Goal: Information Seeking & Learning: Check status

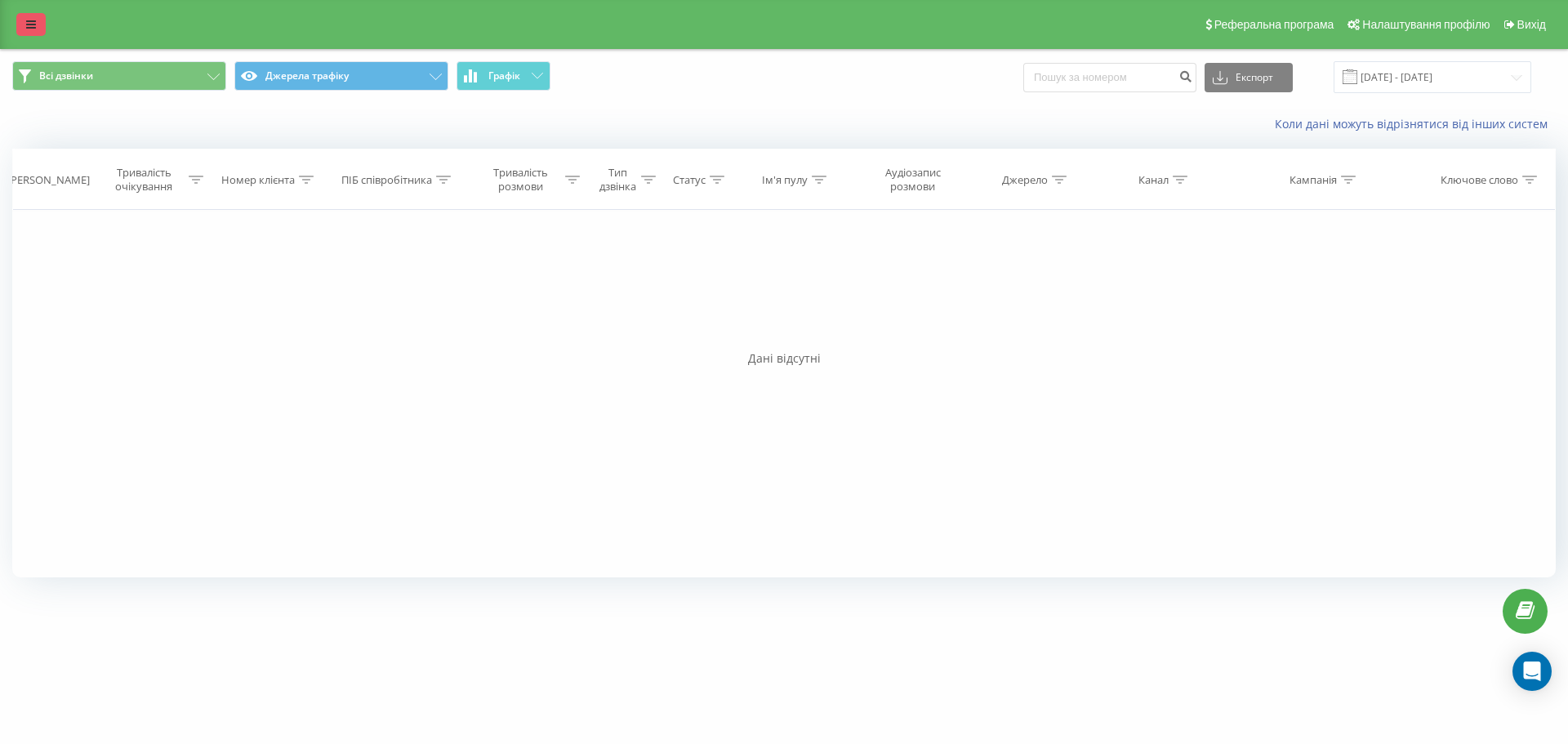
click at [30, 23] on icon at bounding box center [31, 25] width 10 height 12
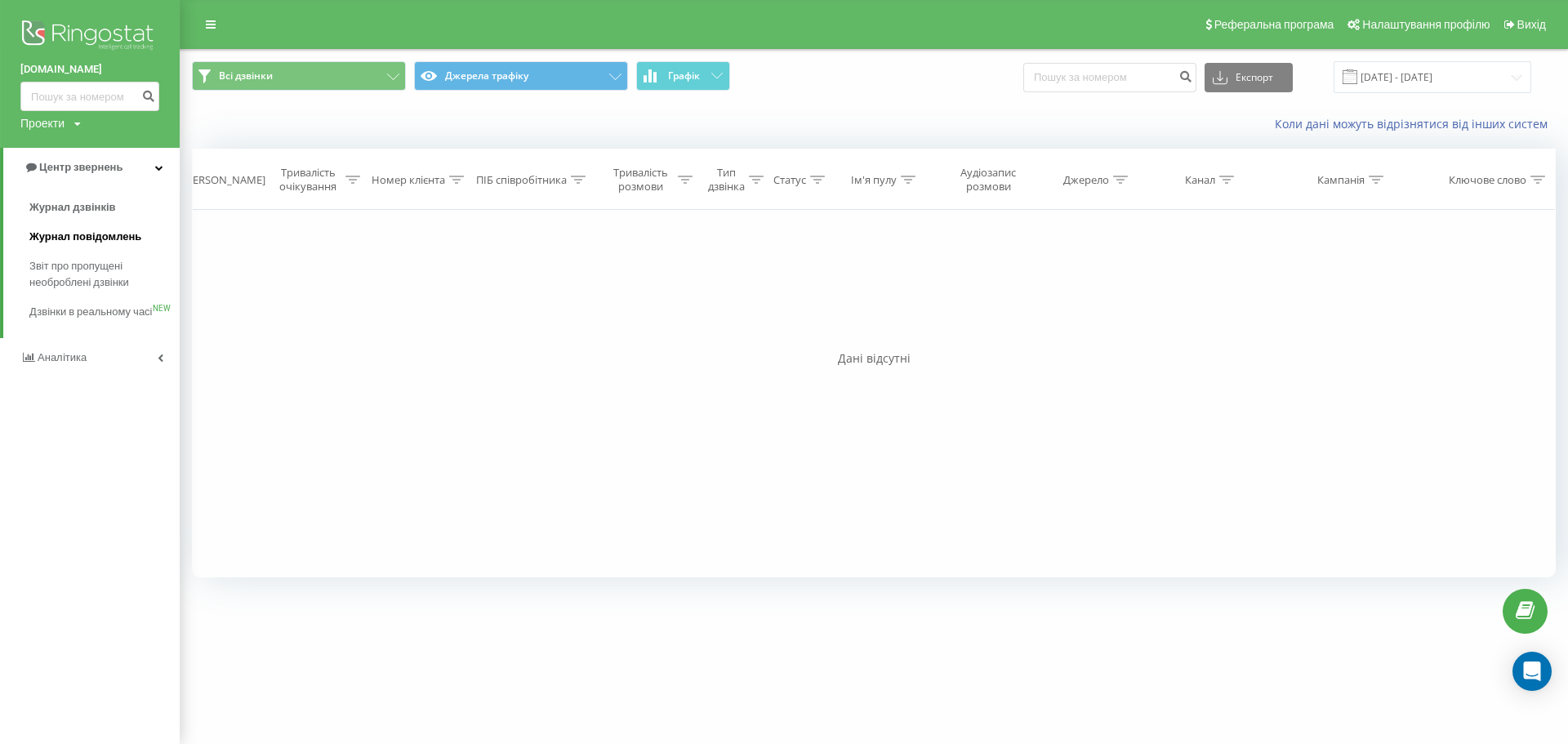
click at [67, 239] on span "Журнал повідомлень" at bounding box center [85, 237] width 112 height 17
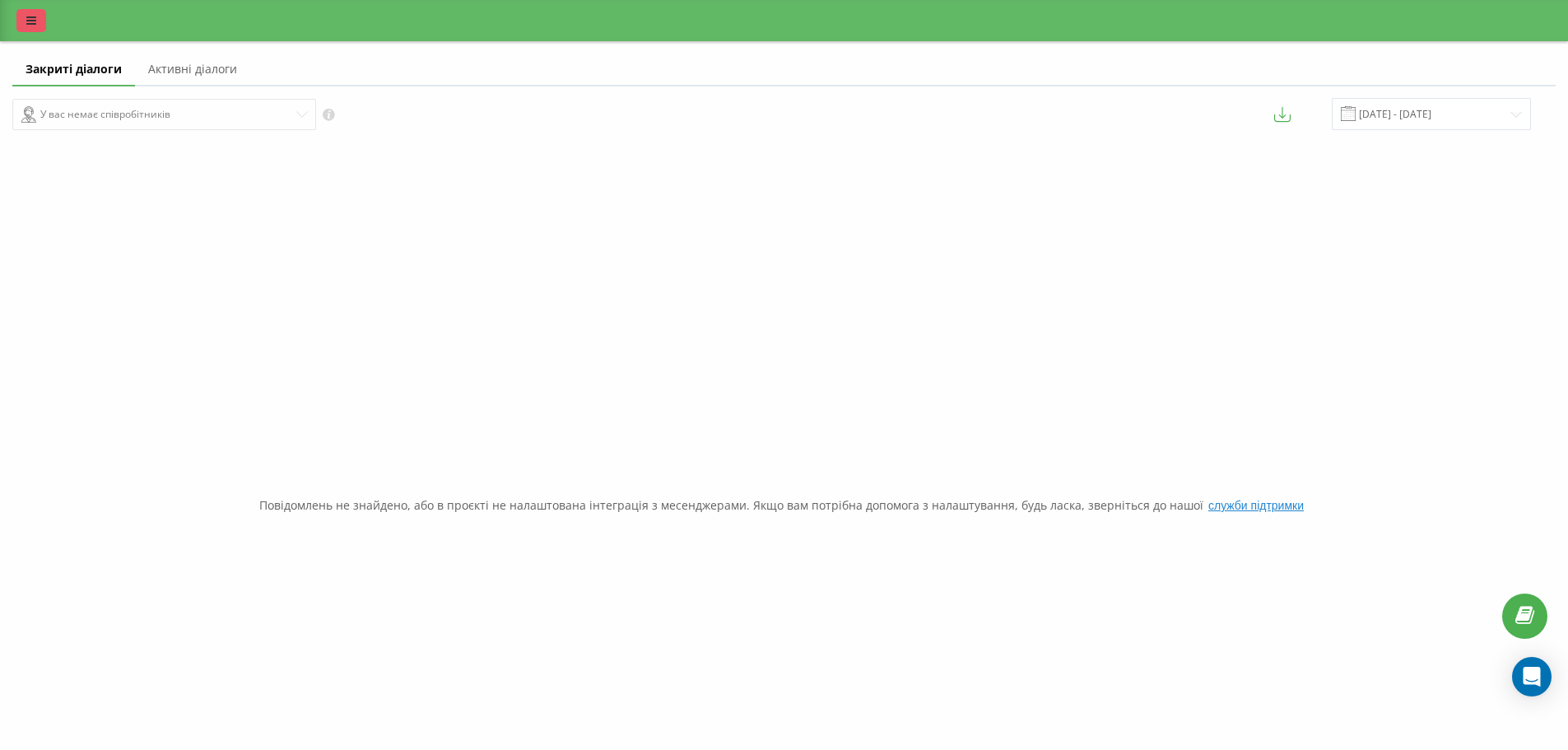
click at [29, 27] on link at bounding box center [32, 20] width 30 height 23
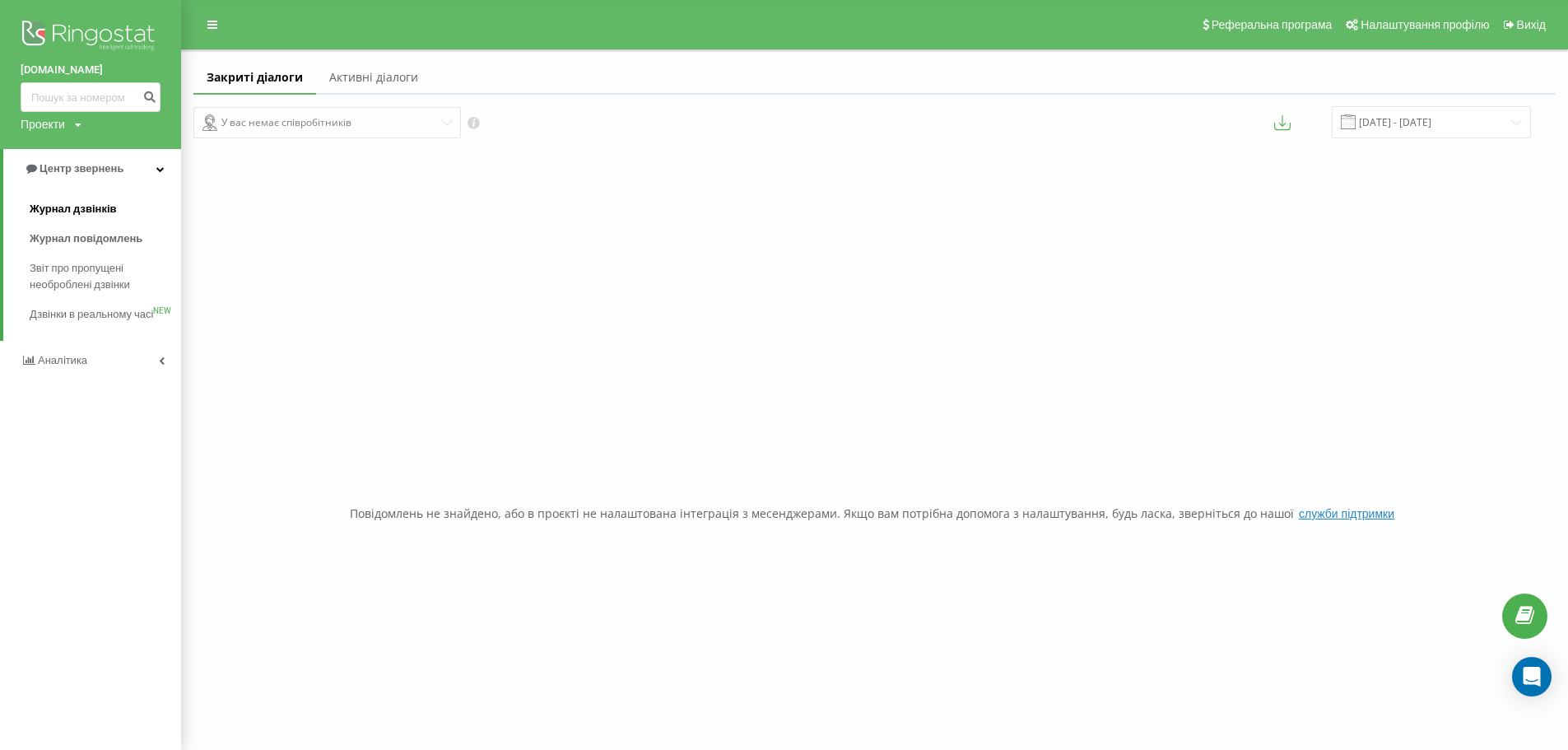
click at [60, 204] on span "Журнал дзвінків" at bounding box center [73, 209] width 87 height 17
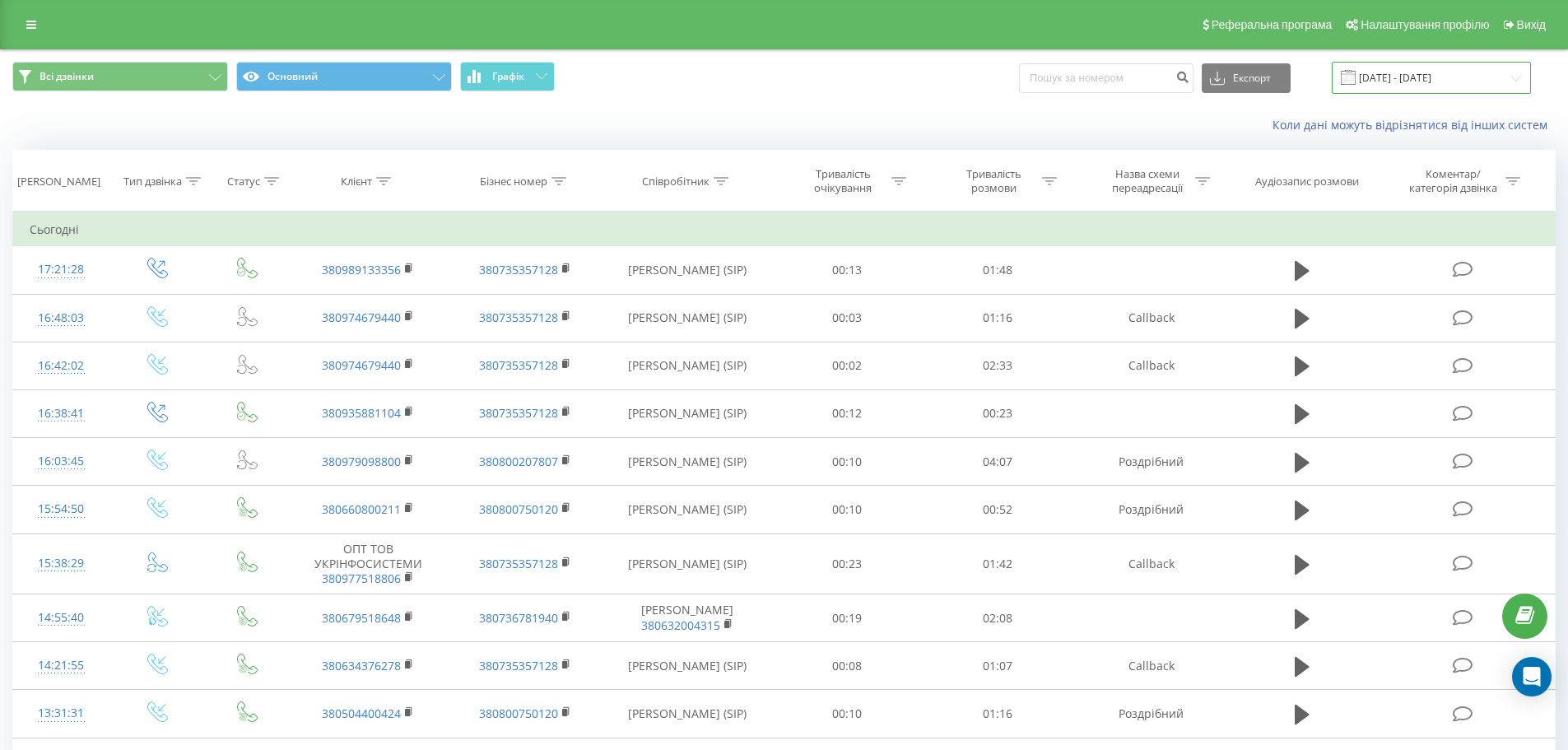
click at [1393, 77] on input "[DATE] - [DATE]" at bounding box center [1431, 77] width 199 height 32
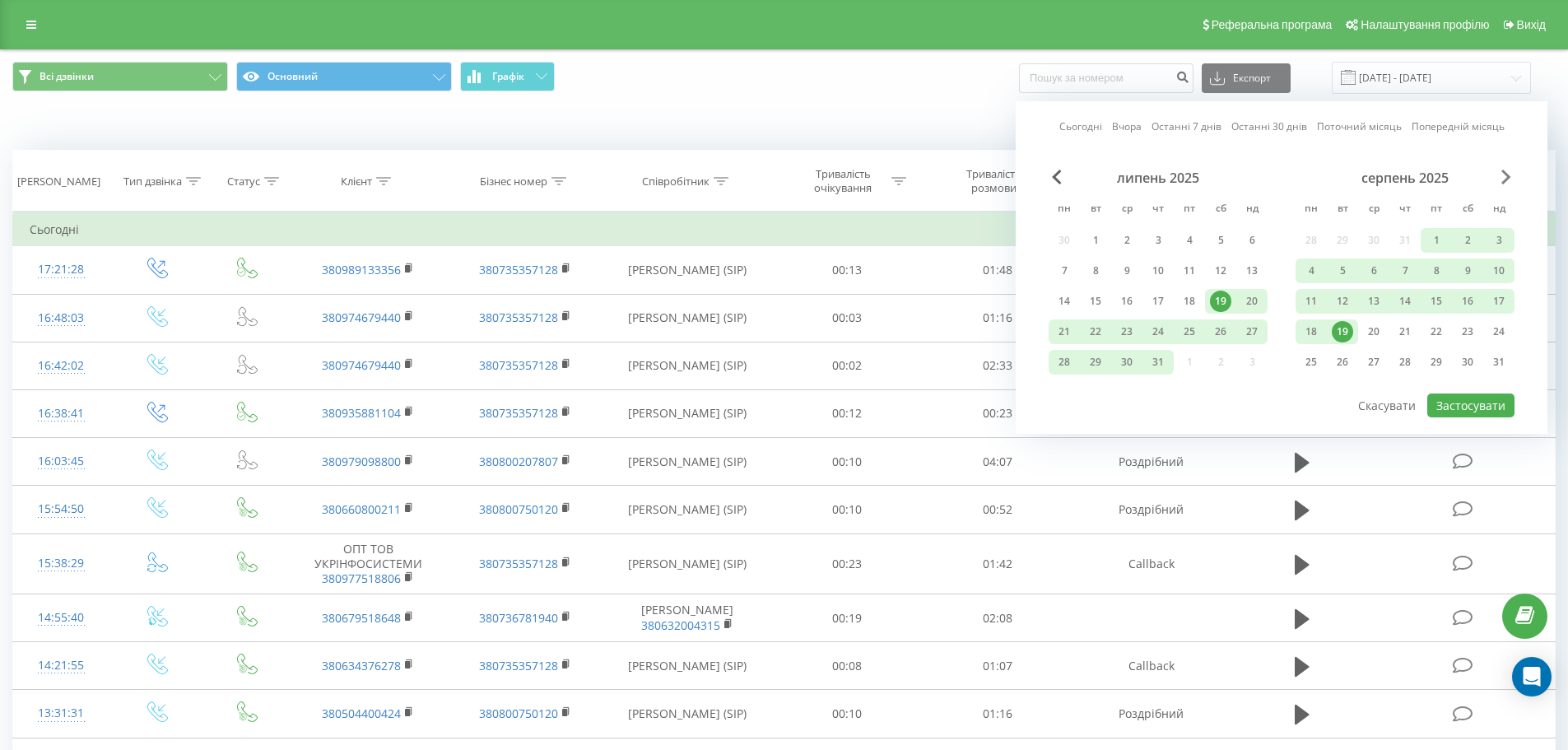
click at [1511, 175] on span "Next Month" at bounding box center [1507, 176] width 10 height 15
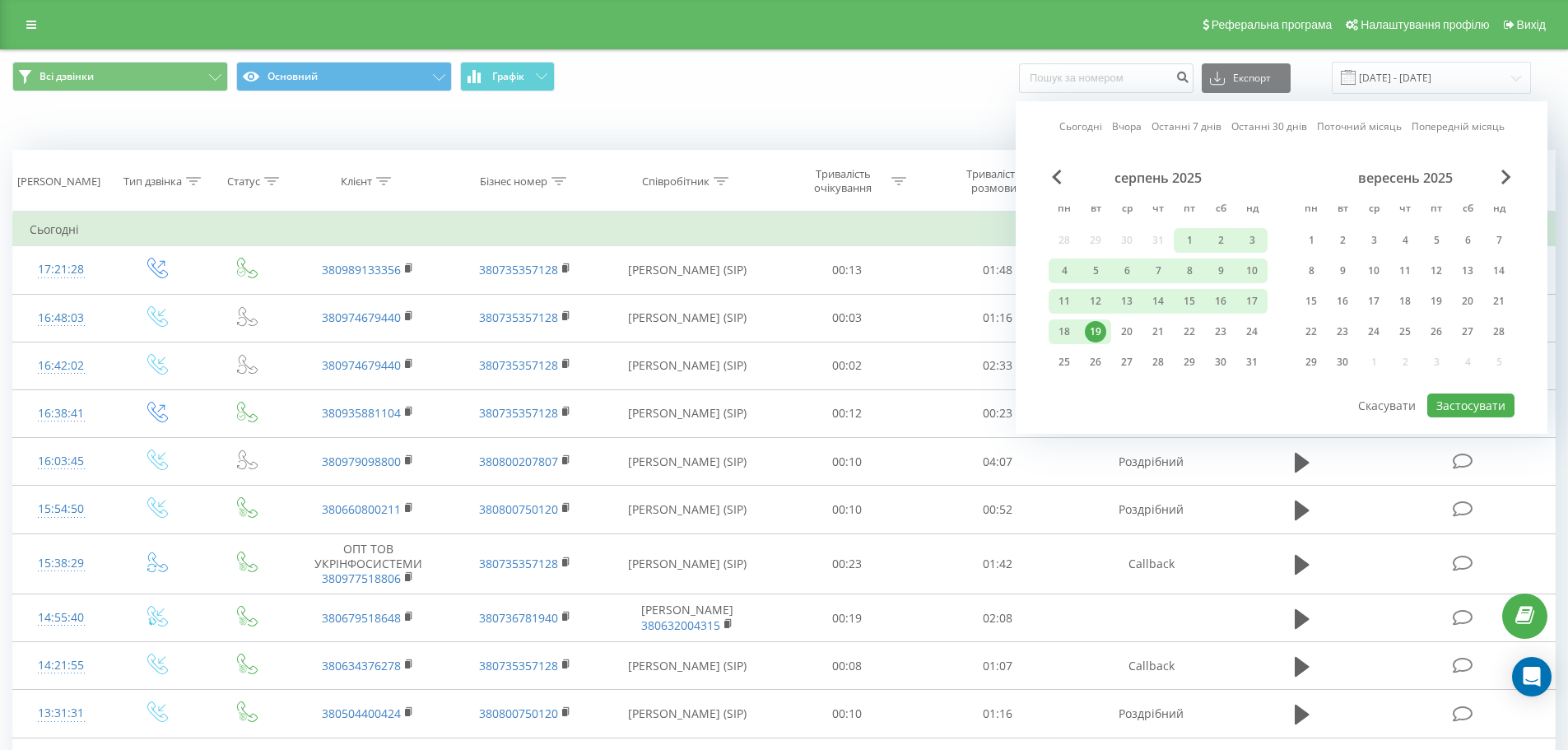
click at [1095, 332] on div "19" at bounding box center [1096, 332] width 22 height 22
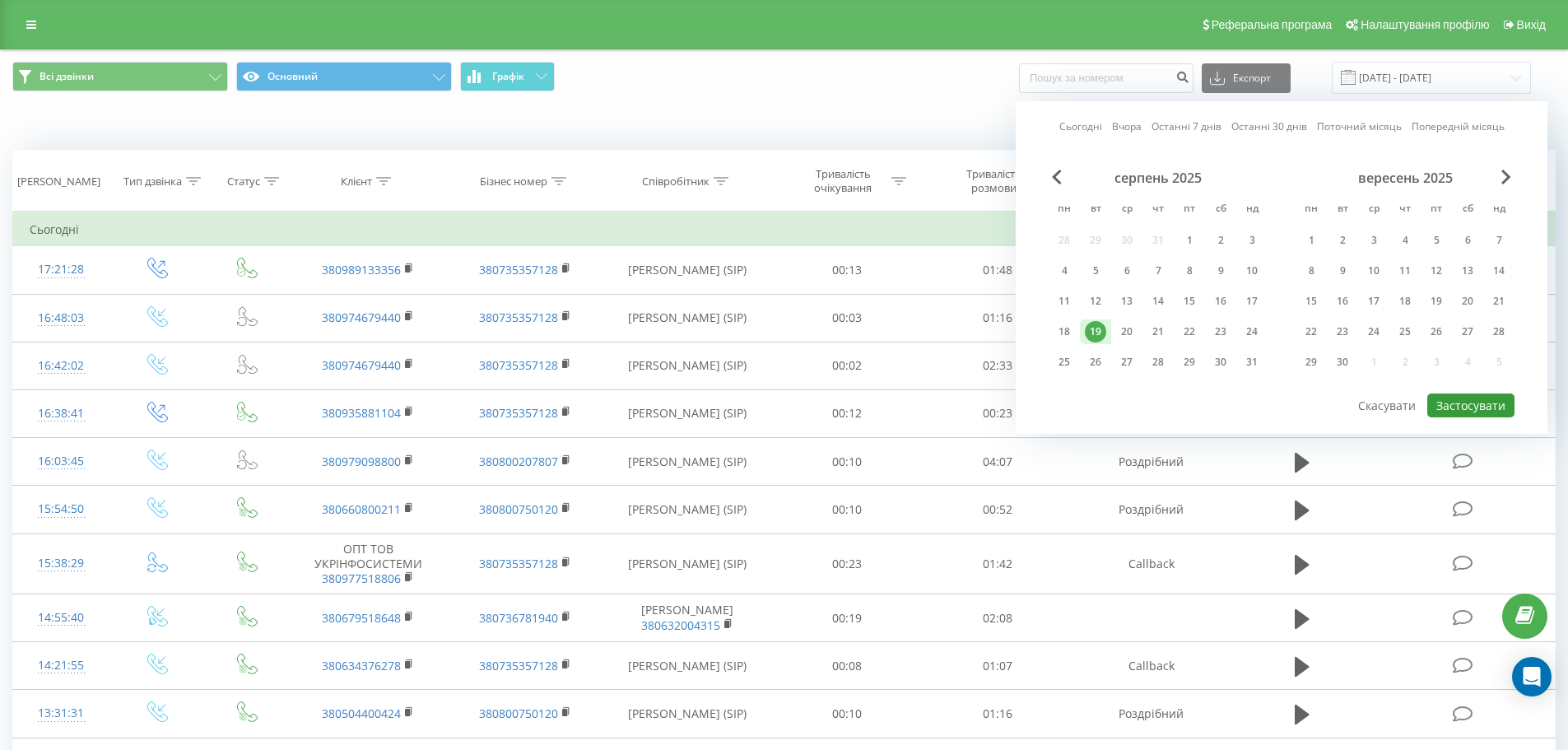
click at [1459, 408] on button "Застосувати" at bounding box center [1471, 405] width 87 height 24
type input "19.08.2025 - 19.08.2025"
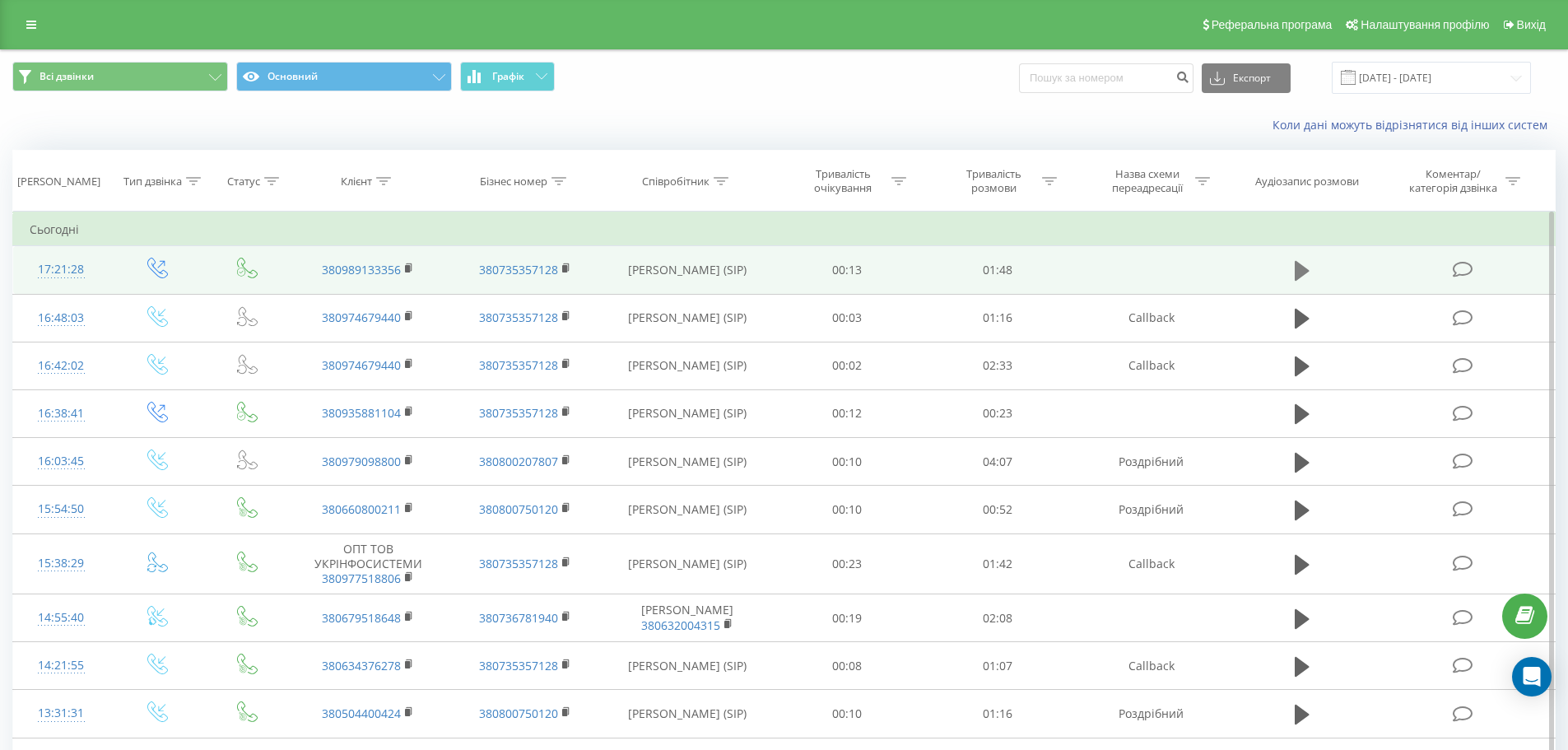
click at [1298, 274] on icon at bounding box center [1302, 270] width 15 height 20
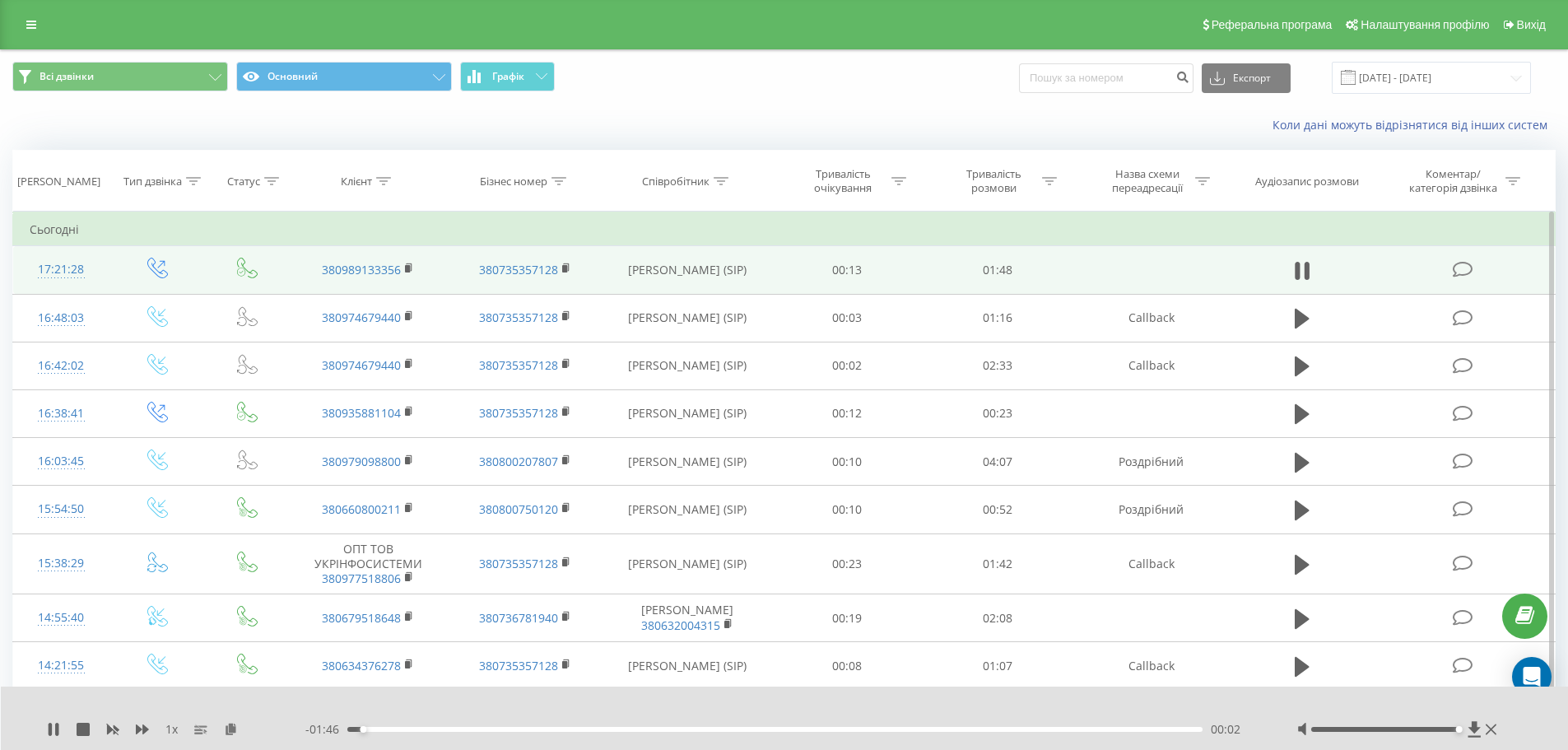
drag, startPoint x: 1376, startPoint y: 729, endPoint x: 1491, endPoint y: 717, distance: 115.6
click at [1491, 717] on div "1 x - 01:46 00:02 00:02" at bounding box center [784, 718] width 1568 height 63
drag, startPoint x: 57, startPoint y: 727, endPoint x: 68, endPoint y: 708, distance: 22.0
click at [57, 727] on icon at bounding box center [56, 729] width 3 height 13
